Goal: Information Seeking & Learning: Understand process/instructions

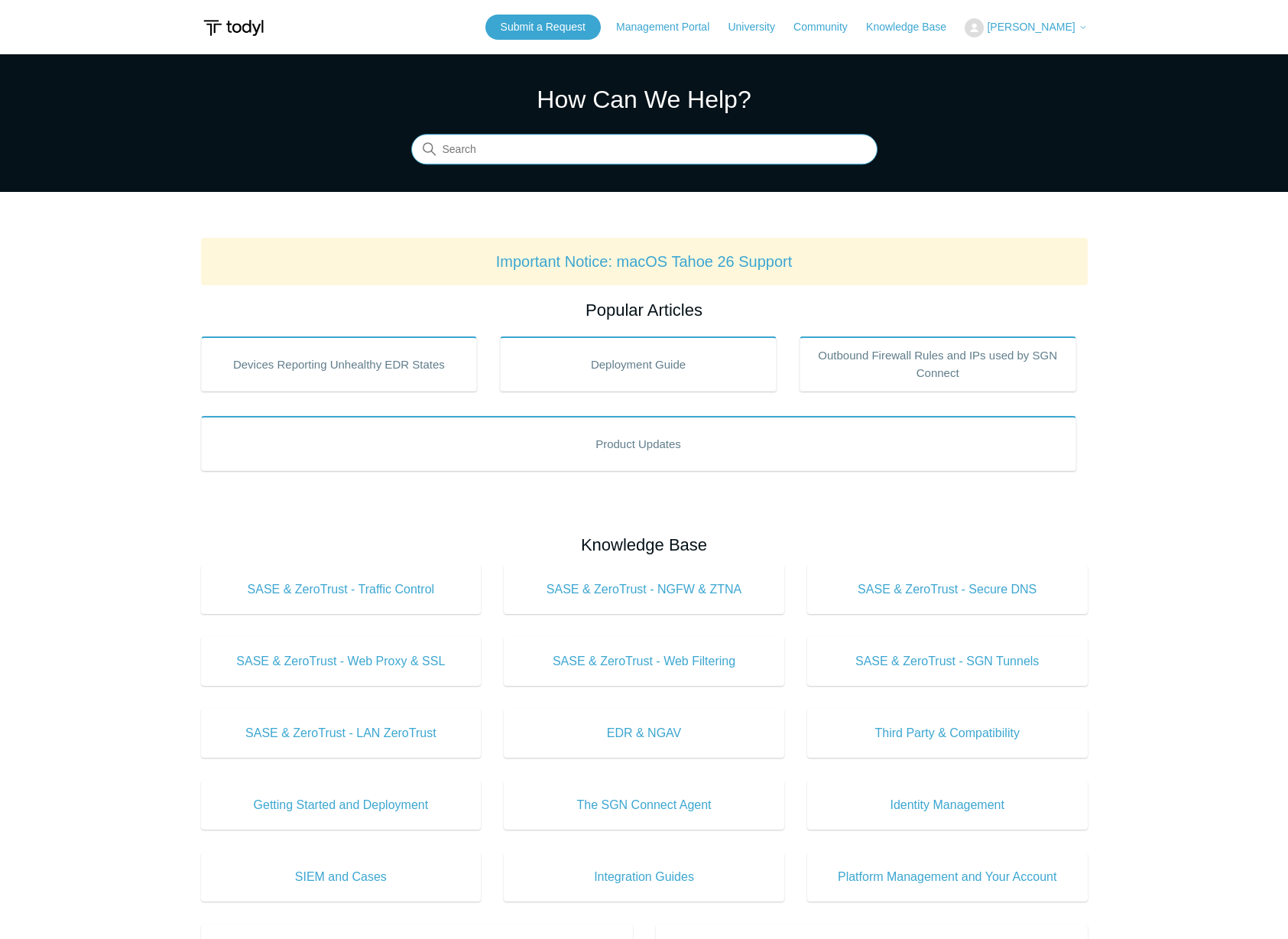
click at [571, 136] on input "Search" at bounding box center [645, 149] width 467 height 30
type input "remove"
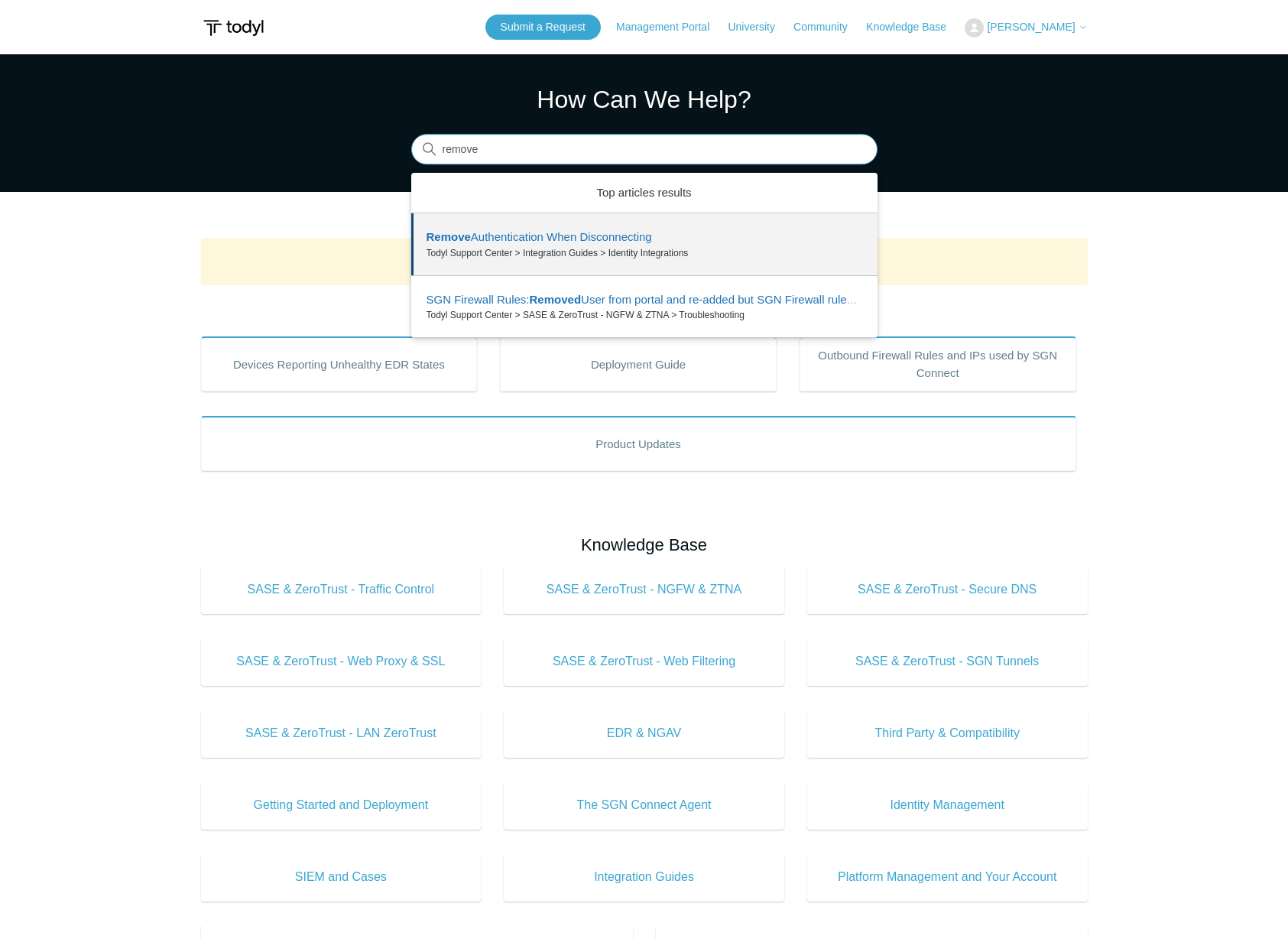
click at [621, 156] on input "remove" at bounding box center [645, 149] width 467 height 30
click at [621, 157] on input "remove" at bounding box center [645, 149] width 467 height 30
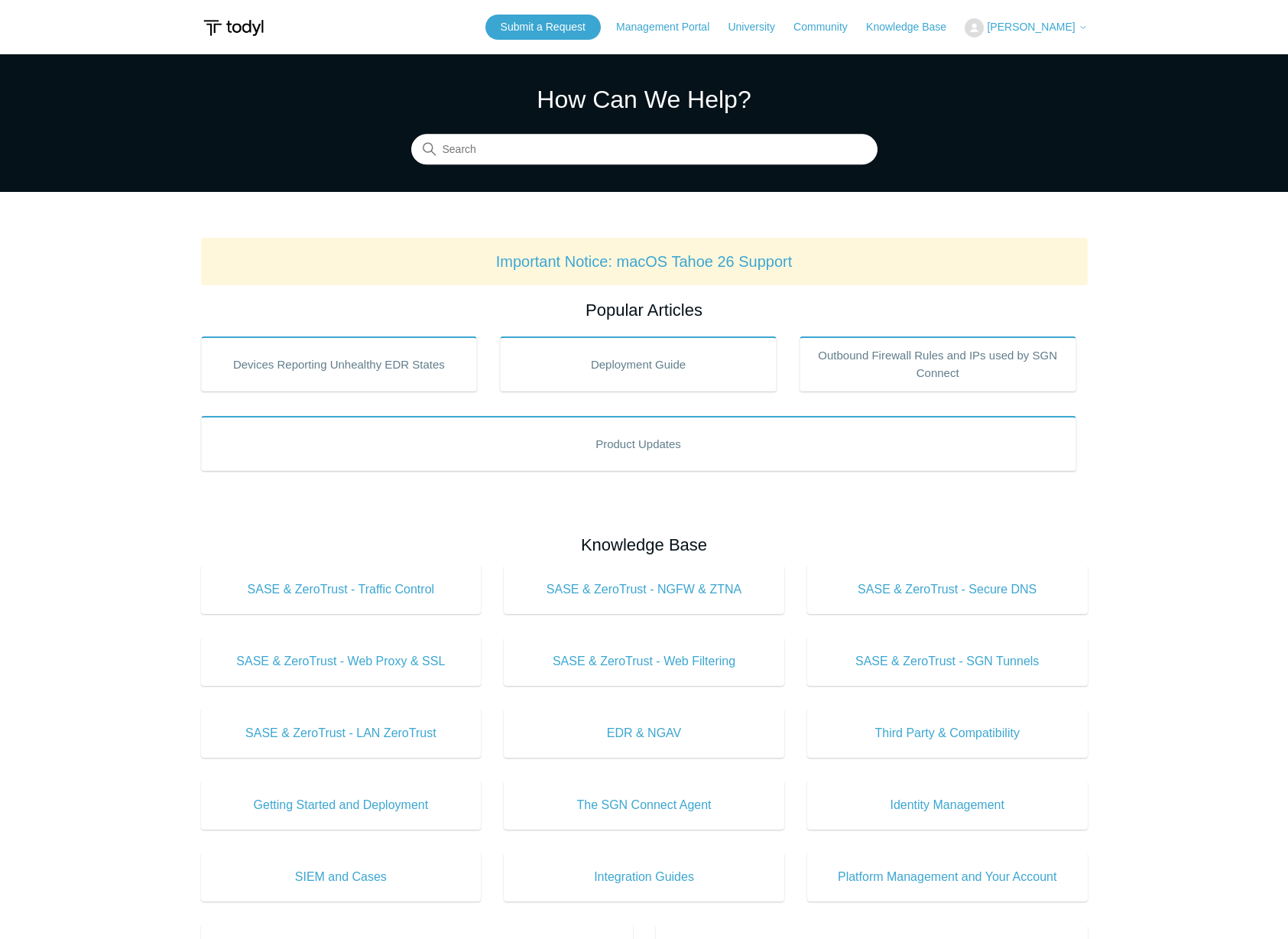
click at [1154, 347] on main "Todyl Support Center How Can We Help? Search Important Notice: macOS Tahoe 26 S…" at bounding box center [644, 716] width 1288 height 1323
click at [909, 19] on nav "Management Portal University Community Knowledge Base" at bounding box center [789, 27] width 345 height 18
click at [862, 29] on link "Community" at bounding box center [828, 27] width 69 height 16
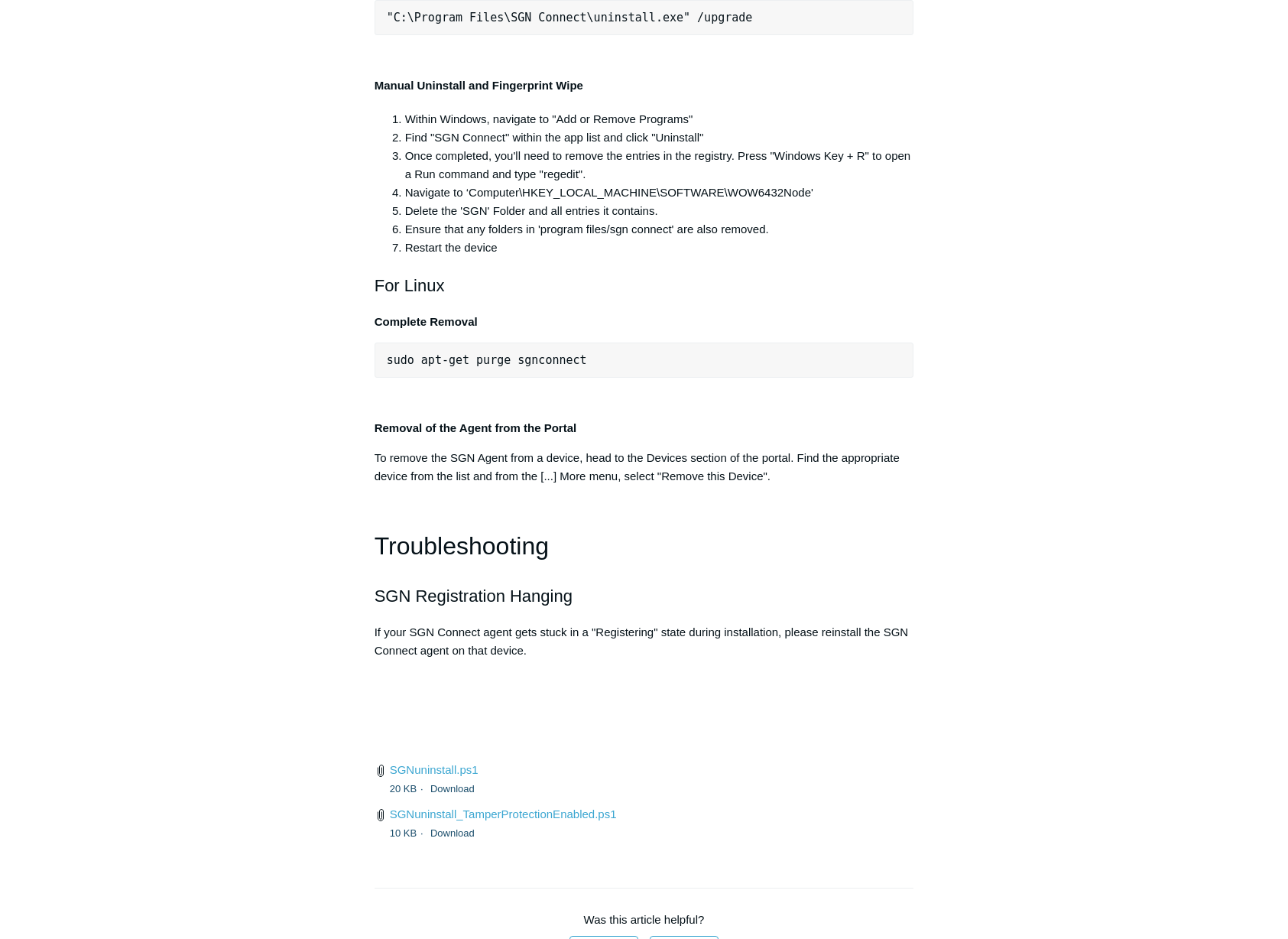
scroll to position [3083, 0]
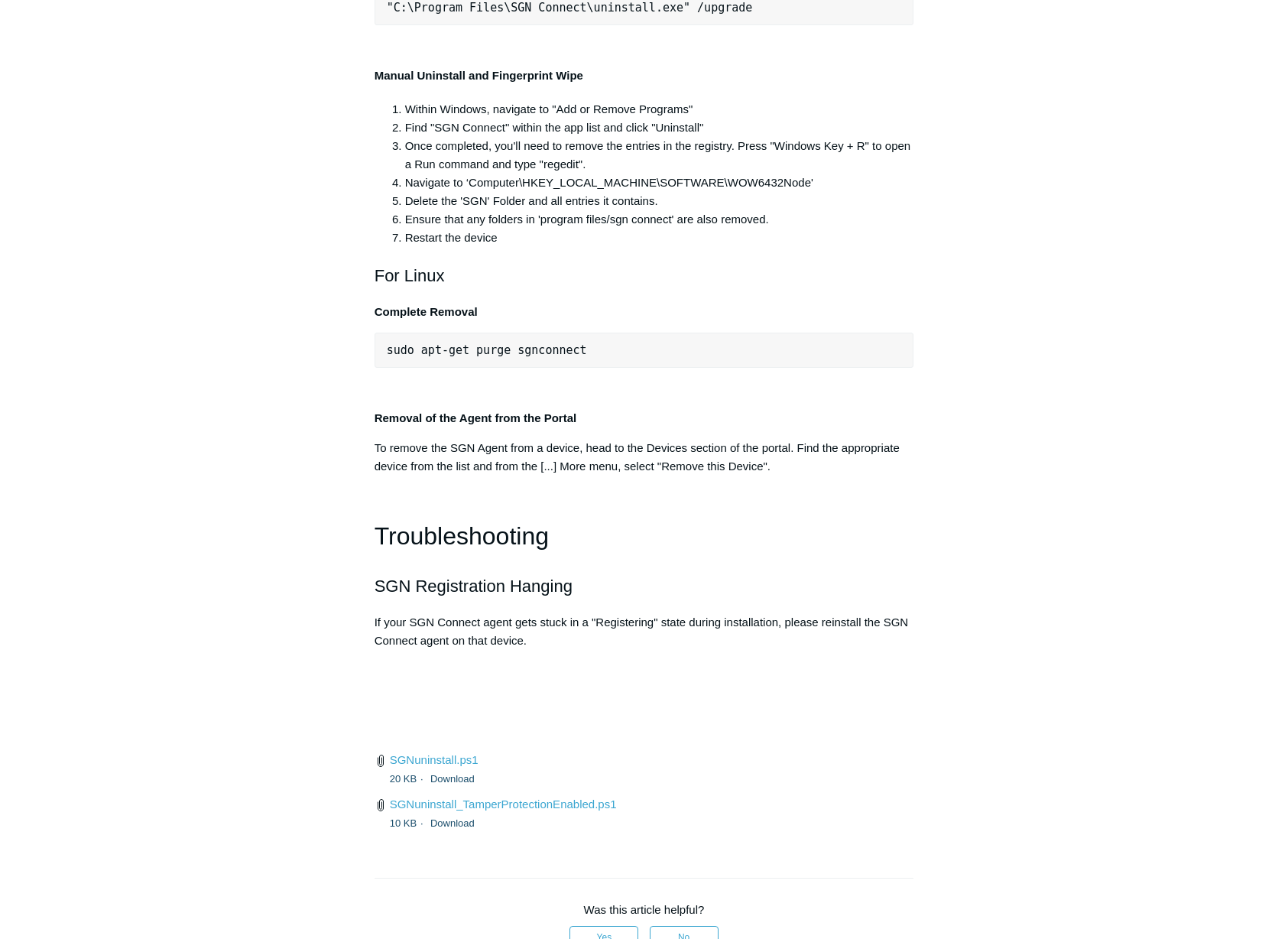
drag, startPoint x: 657, startPoint y: 180, endPoint x: 680, endPoint y: 181, distance: 23.0
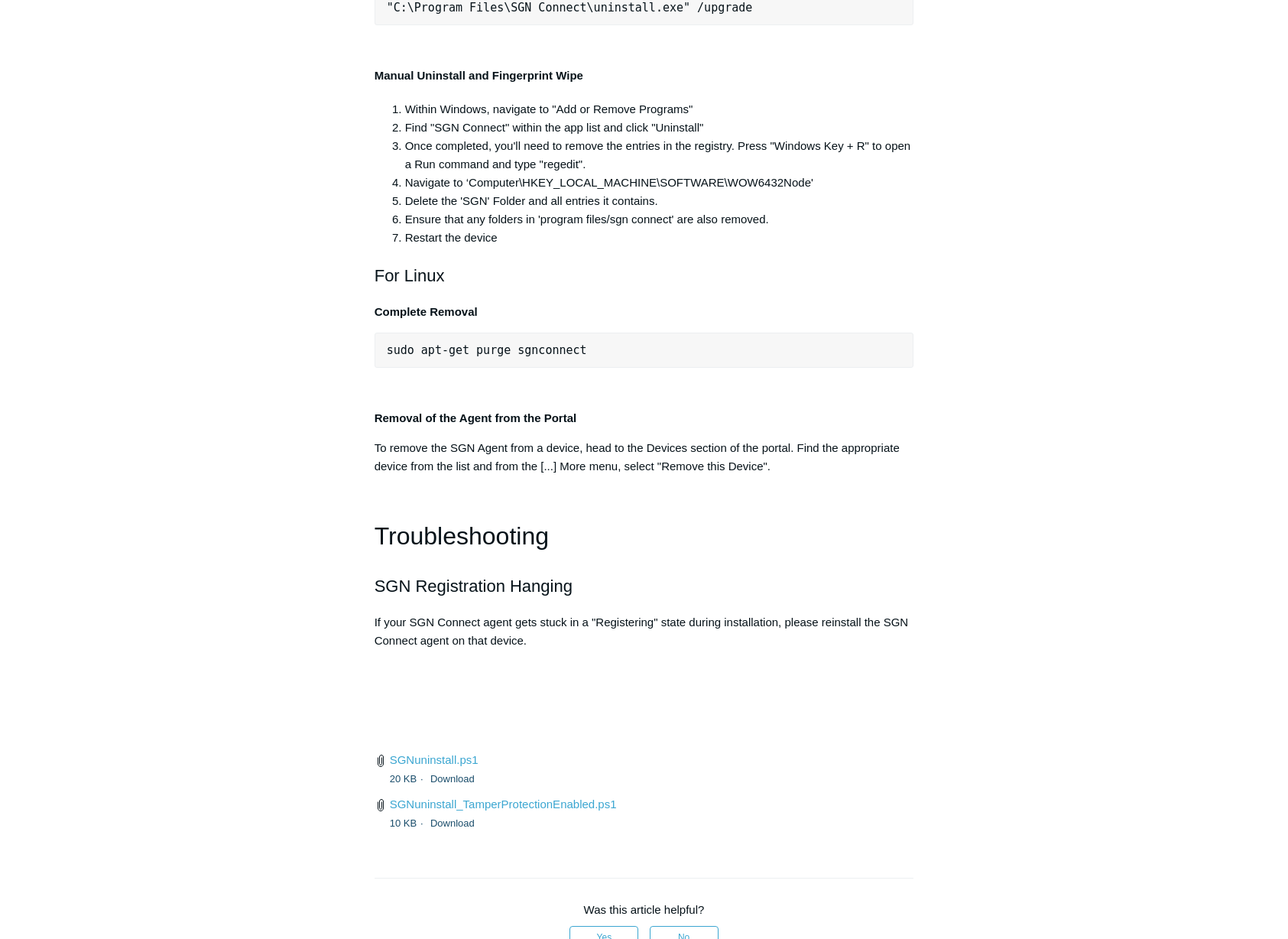
drag, startPoint x: 467, startPoint y: 199, endPoint x: 913, endPoint y: 212, distance: 446.2
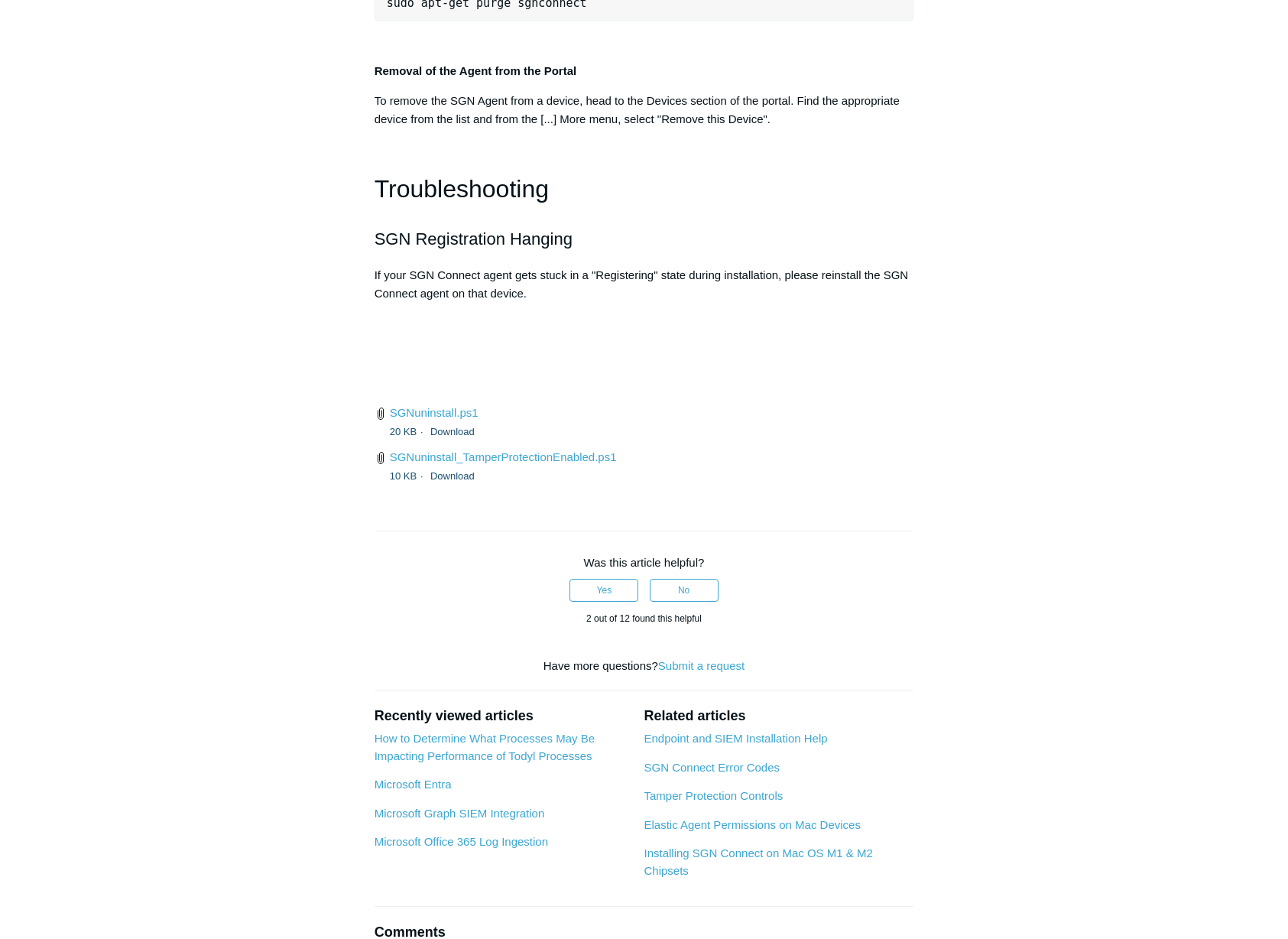
scroll to position [3675, 0]
